Goal: Transaction & Acquisition: Book appointment/travel/reservation

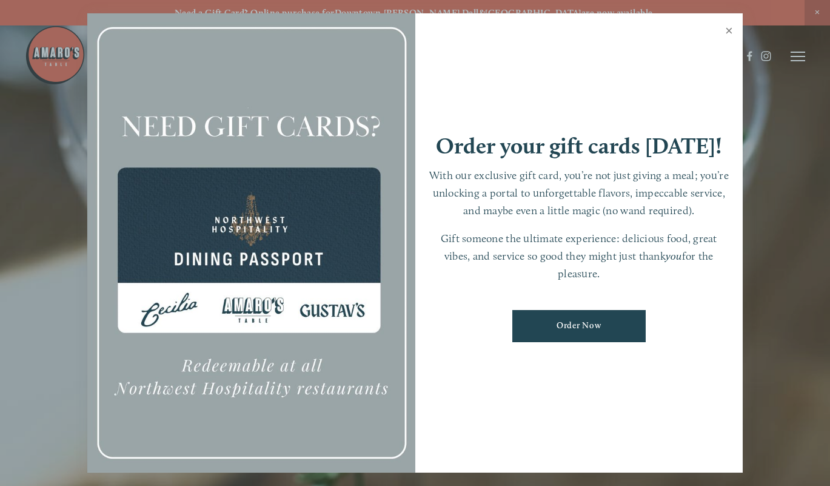
click at [731, 27] on link "Close" at bounding box center [729, 32] width 24 height 34
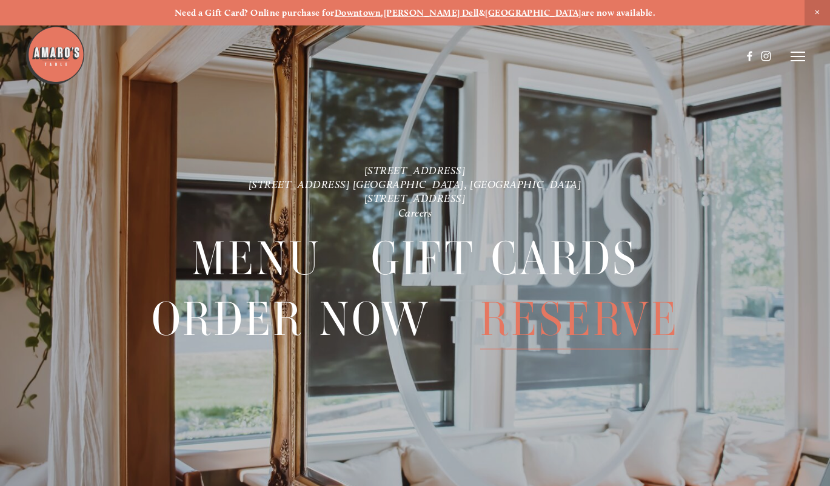
click at [587, 318] on span "Reserve" at bounding box center [579, 319] width 198 height 60
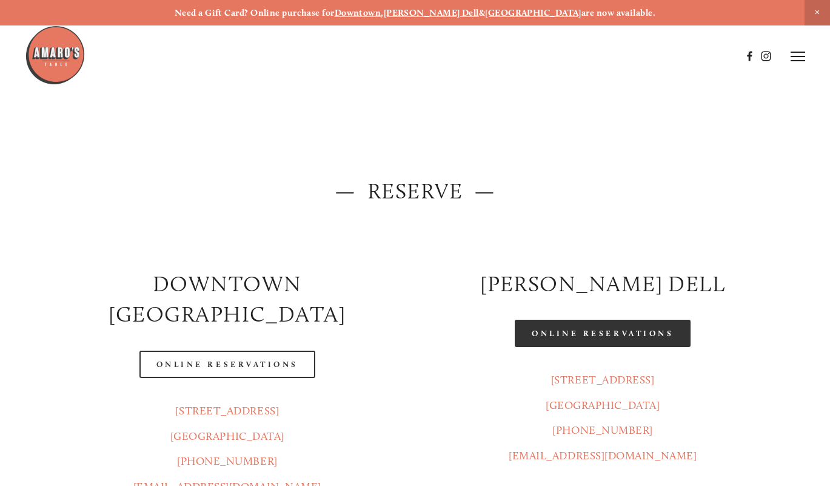
click at [583, 336] on link "Online Reservations" at bounding box center [603, 333] width 176 height 27
